Goal: Browse casually

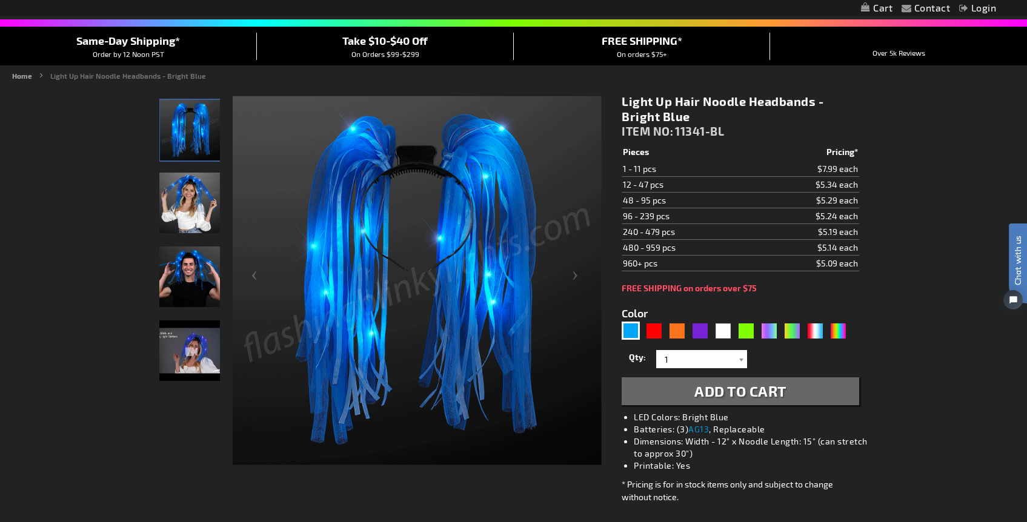
scroll to position [91, 0]
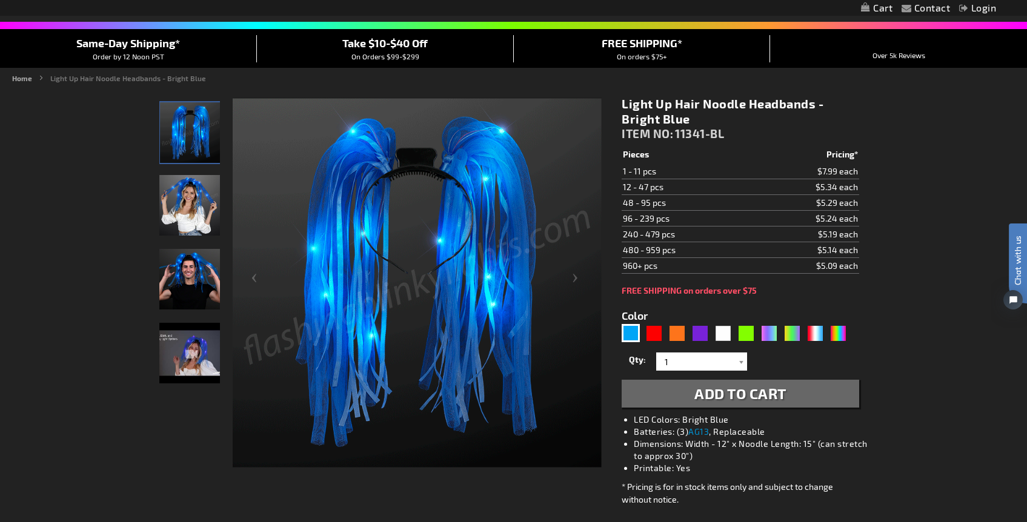
click at [180, 203] on img "Woman wearing Blue Light Up Hair Noodle LED Headband" at bounding box center [189, 205] width 61 height 61
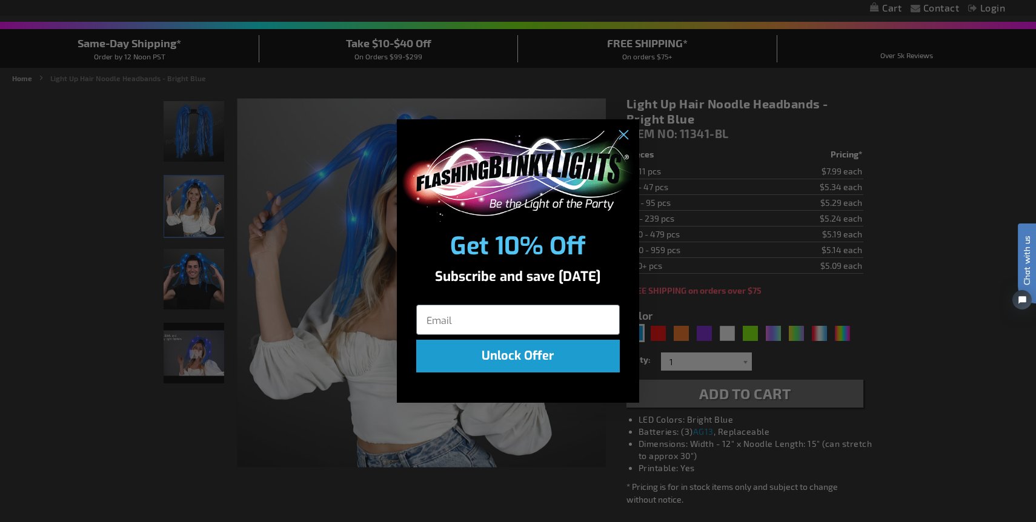
click at [186, 262] on div "Close dialog Get 10% Off Subscribe and save [DATE] Unlock Offer Submit" at bounding box center [518, 261] width 1036 height 522
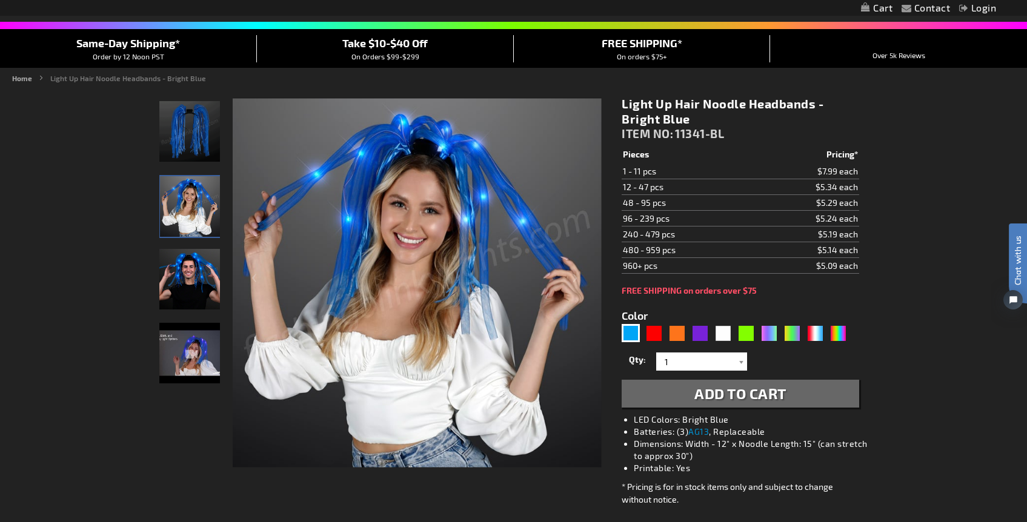
click at [184, 276] on img "Man wearing Blue Light Up Hair Noodle LED Headband" at bounding box center [189, 279] width 61 height 61
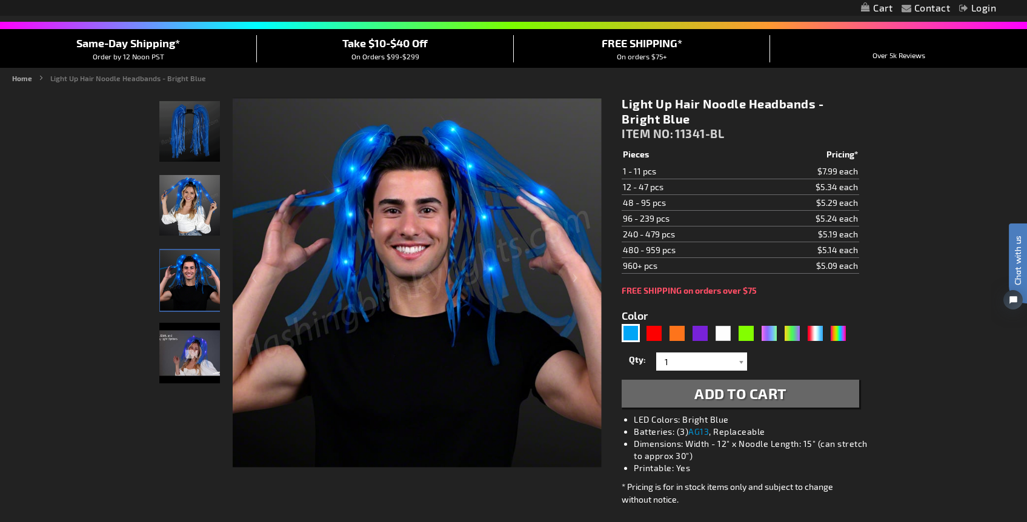
click at [166, 349] on img "Light Up Hair Noodle Headbands - Bright Blue" at bounding box center [189, 353] width 61 height 61
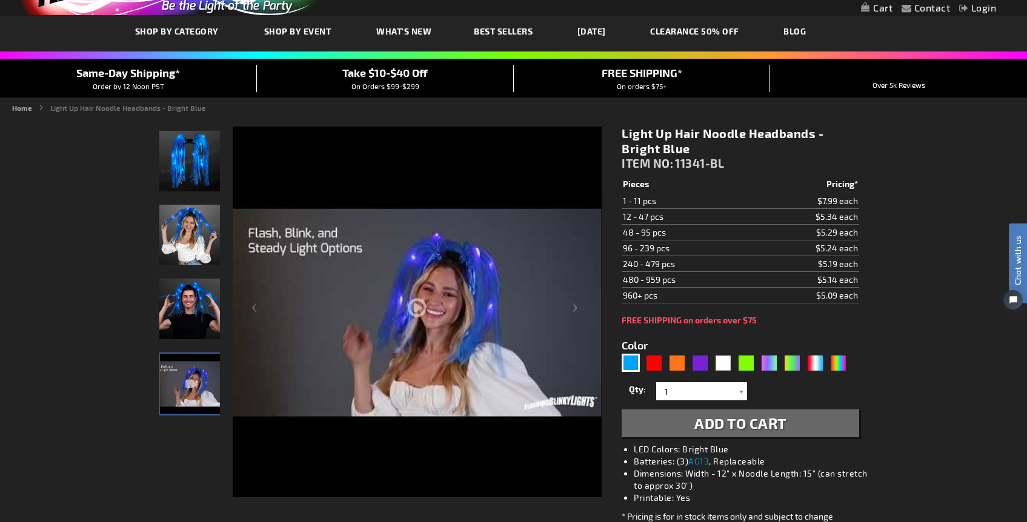
scroll to position [0, 0]
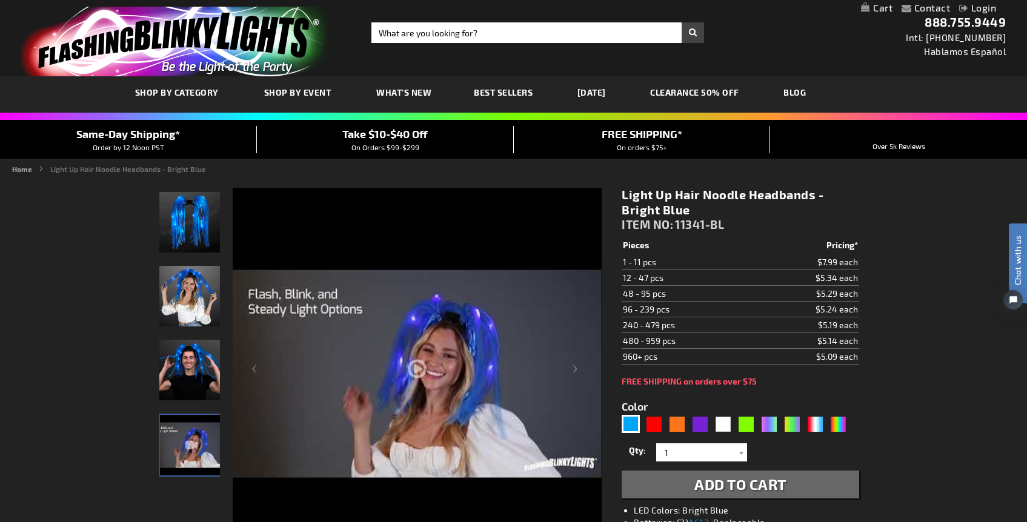
click at [180, 302] on img "Woman wearing Blue Light Up Hair Noodle LED Headband" at bounding box center [189, 296] width 61 height 61
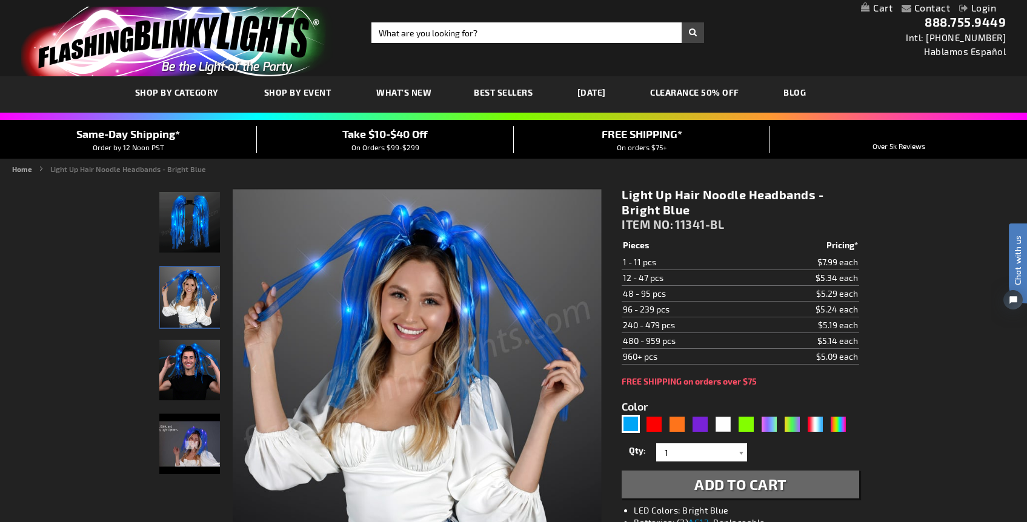
click at [186, 382] on img "Man wearing Blue Light Up Hair Noodle LED Headband" at bounding box center [189, 370] width 61 height 61
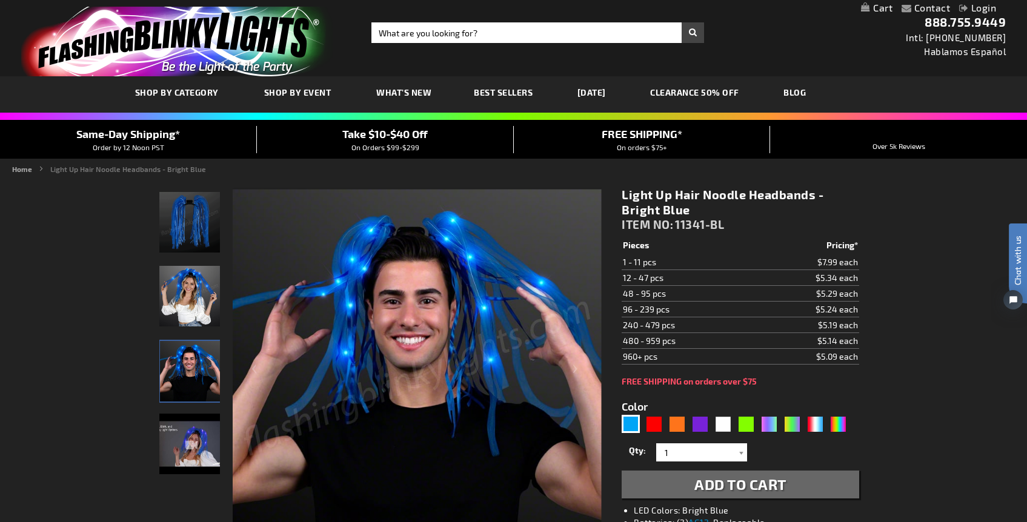
click at [185, 448] on div "Light Up Hair Noodle Headbands - Bright Blue" at bounding box center [189, 449] width 61 height 74
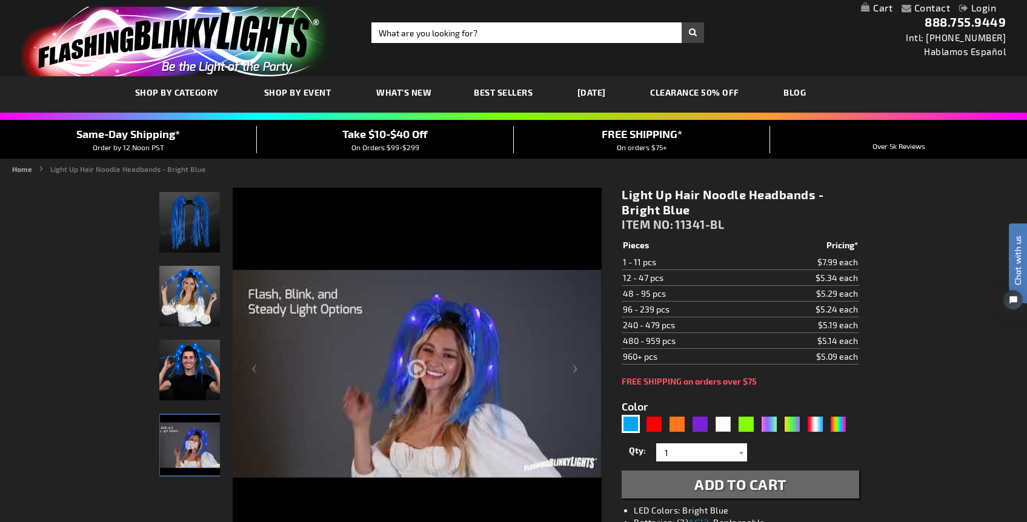
click at [190, 379] on img "Man wearing Blue Light Up Hair Noodle LED Headband" at bounding box center [189, 370] width 61 height 61
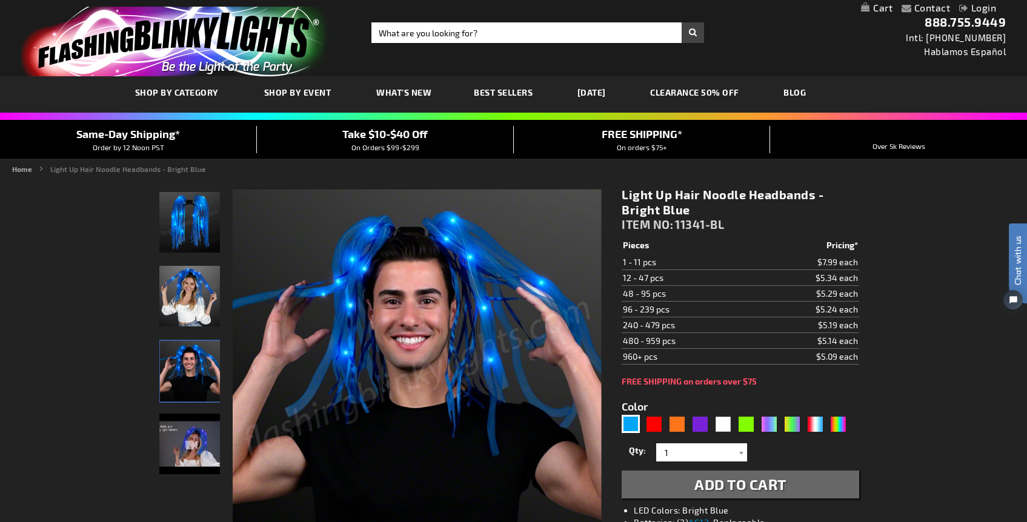
click at [185, 247] on img "Blue Light Up Hair Noodle LED Headband" at bounding box center [189, 222] width 61 height 61
